Goal: Transaction & Acquisition: Purchase product/service

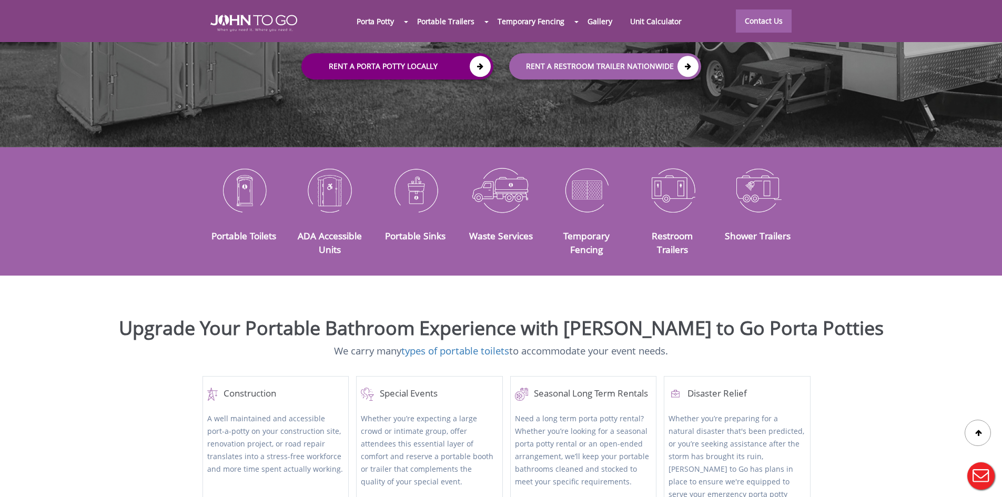
scroll to position [158, 0]
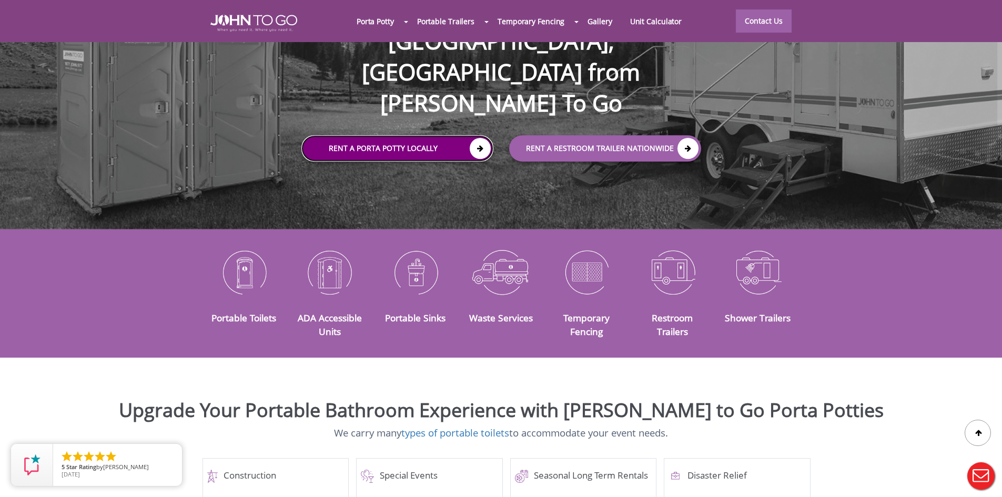
click at [478, 138] on icon at bounding box center [480, 148] width 21 height 21
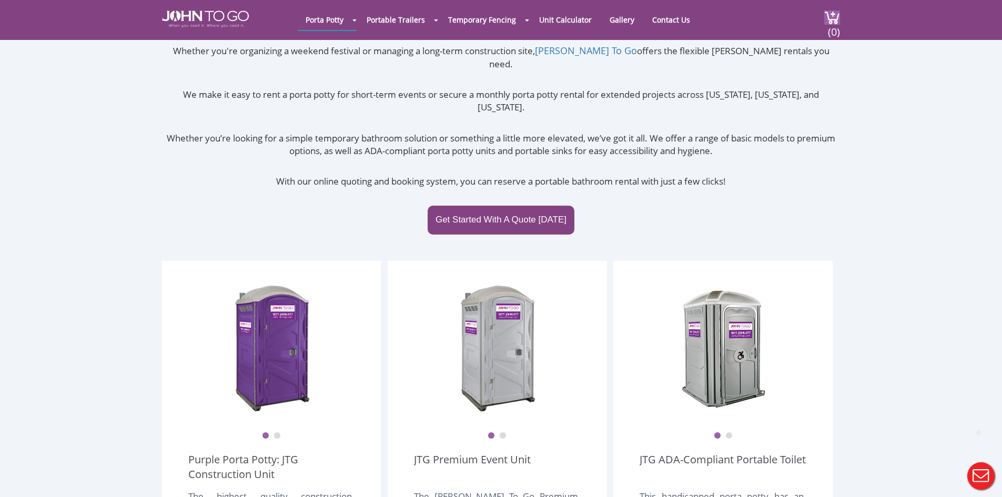
scroll to position [158, 0]
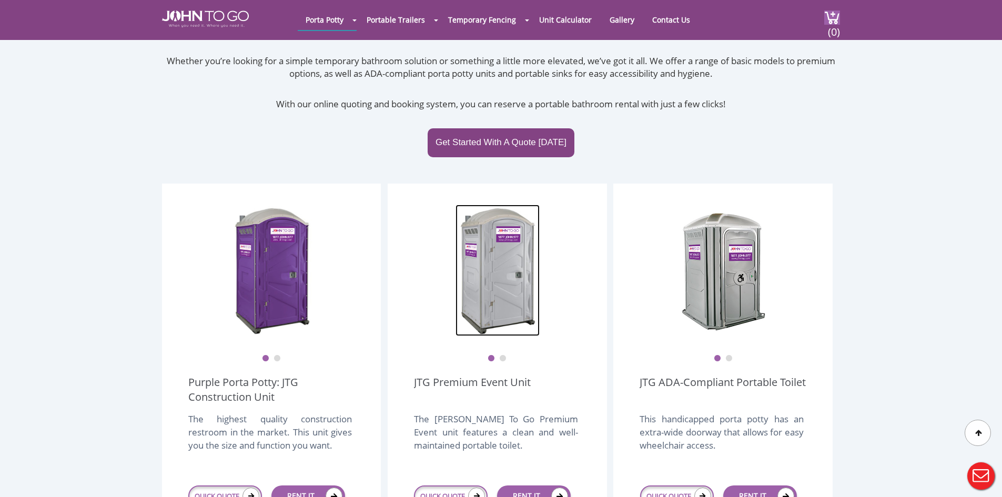
click at [501, 289] on img at bounding box center [498, 271] width 84 height 132
